Goal: Task Accomplishment & Management: Manage account settings

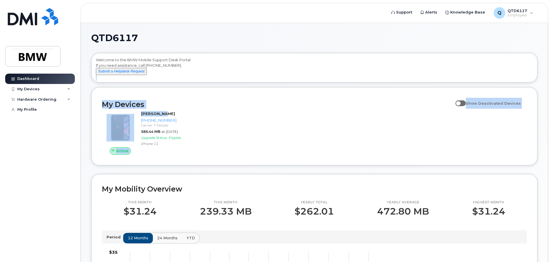
drag, startPoint x: 551, startPoint y: 88, endPoint x: 539, endPoint y: 119, distance: 33.5
click at [539, 119] on body "Support Alerts Knowledge Base Q QTD6117 Employee English Français Sign out Dash…" at bounding box center [275, 257] width 551 height 515
click at [470, 121] on div "Active [PERSON_NAME] [PHONE_NUMBER] Carrier: T-Mobile 585.44 MB at [DATE] Upgra…" at bounding box center [314, 133] width 432 height 51
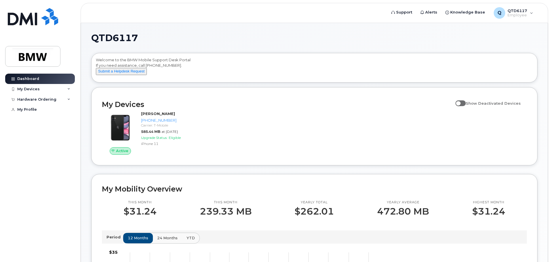
click at [465, 106] on span at bounding box center [460, 103] width 10 height 6
click at [460, 102] on input "Show Deactivated Devices" at bounding box center [457, 100] width 5 height 5
click at [465, 106] on span at bounding box center [460, 103] width 10 height 6
click at [460, 102] on input "Show Deactivated Devices" at bounding box center [457, 100] width 5 height 5
checkbox input "false"
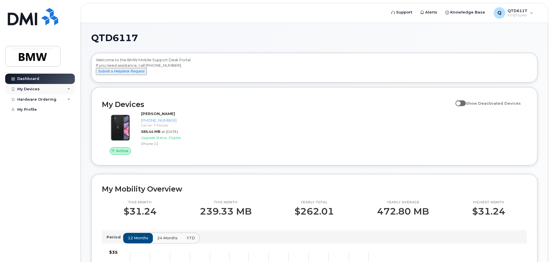
click at [49, 93] on div "My Devices" at bounding box center [40, 89] width 70 height 10
click at [48, 89] on div "My Devices" at bounding box center [40, 89] width 70 height 10
click at [70, 132] on icon at bounding box center [68, 130] width 3 height 3
